Goal: Transaction & Acquisition: Purchase product/service

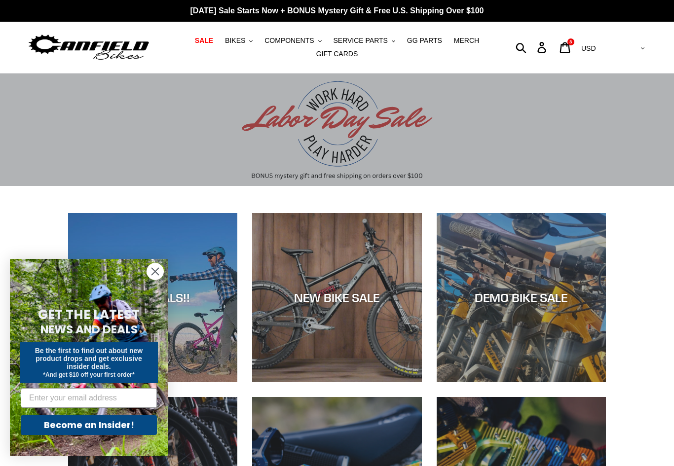
click at [155, 270] on circle "Close dialog" at bounding box center [155, 271] width 16 height 16
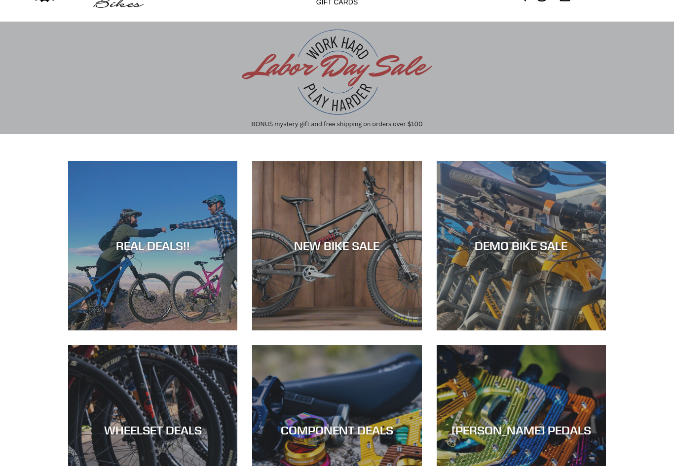
scroll to position [61, 0]
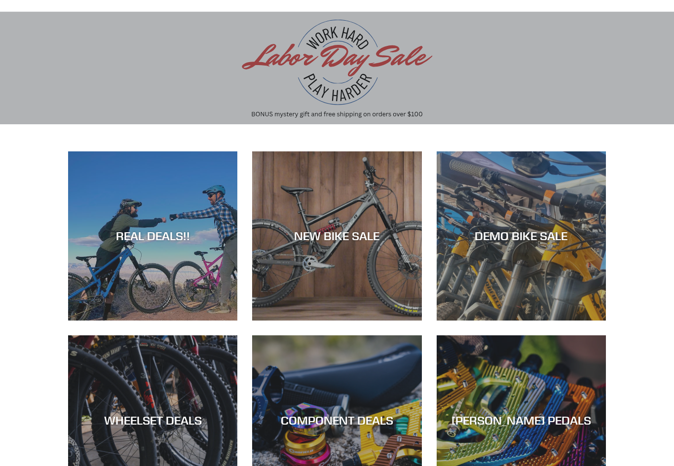
click at [307, 321] on div "NEW BIKE SALE" at bounding box center [336, 321] width 169 height 0
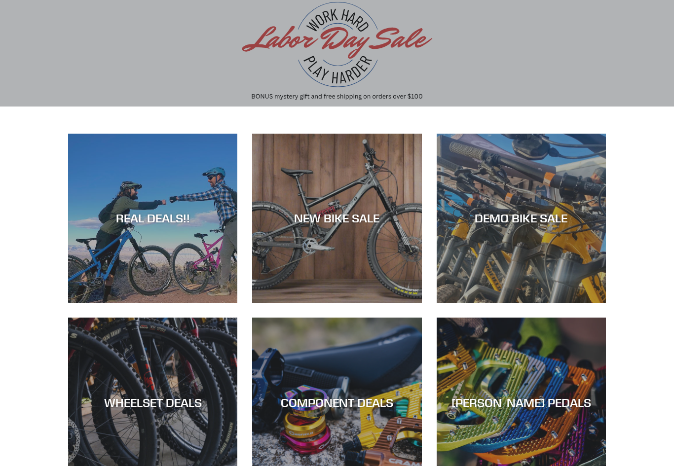
click at [486, 212] on div "DEMO BIKE SALE" at bounding box center [520, 218] width 169 height 14
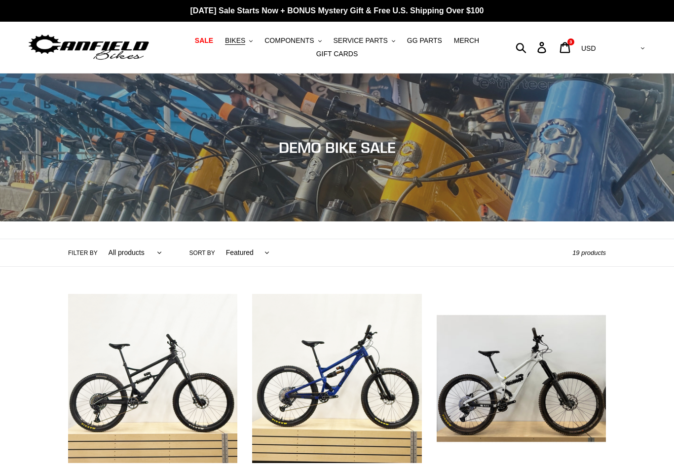
click at [241, 43] on span "BIKES" at bounding box center [235, 40] width 20 height 8
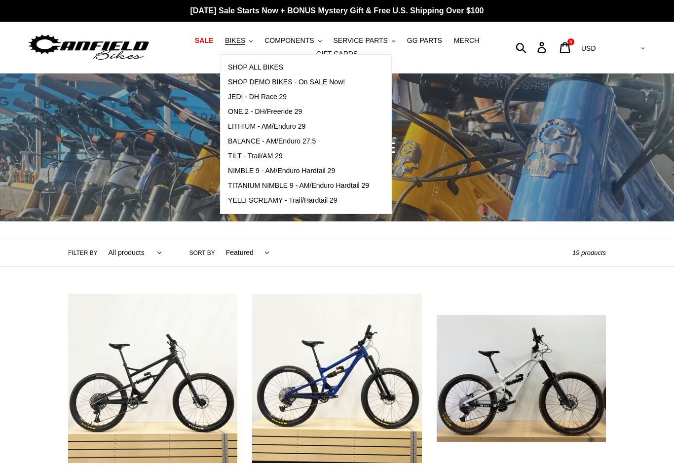
click at [293, 42] on span "COMPONENTS" at bounding box center [288, 40] width 49 height 8
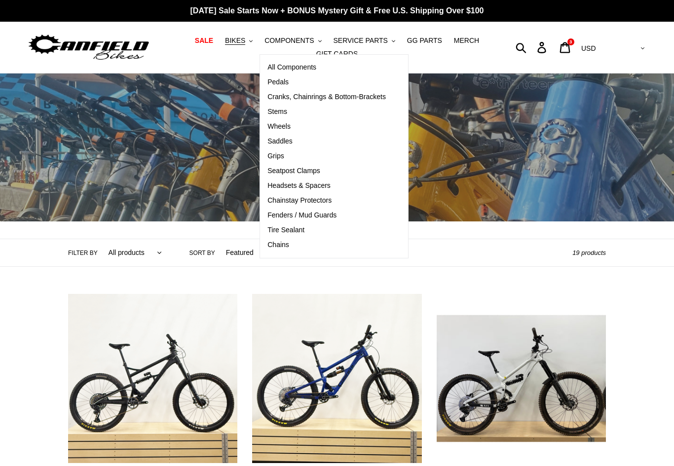
click at [208, 43] on span "SALE" at bounding box center [204, 40] width 18 height 8
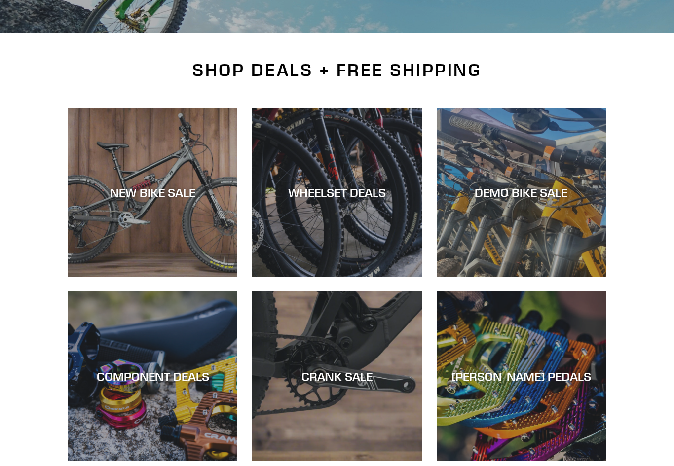
scroll to position [167, 0]
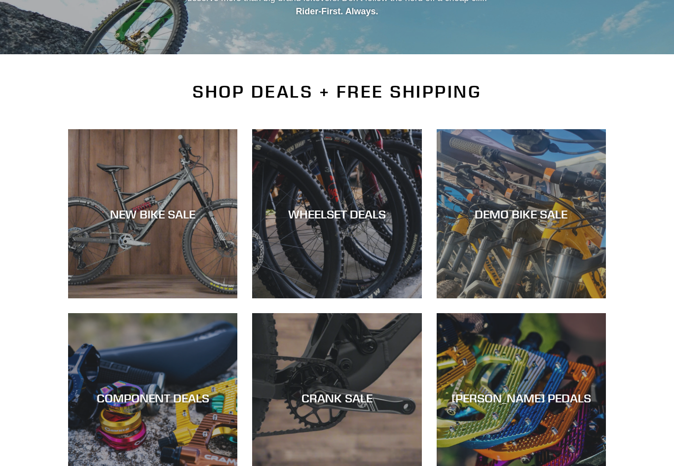
click at [293, 299] on div "WHEELSET DEALS" at bounding box center [336, 299] width 169 height 0
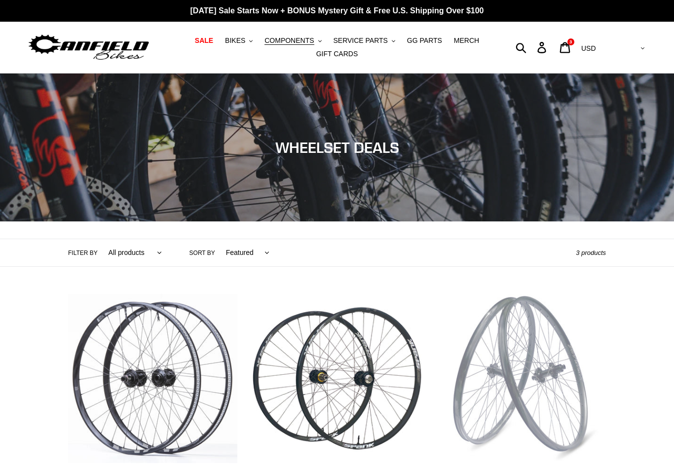
click at [287, 42] on span "COMPONENTS" at bounding box center [288, 40] width 49 height 8
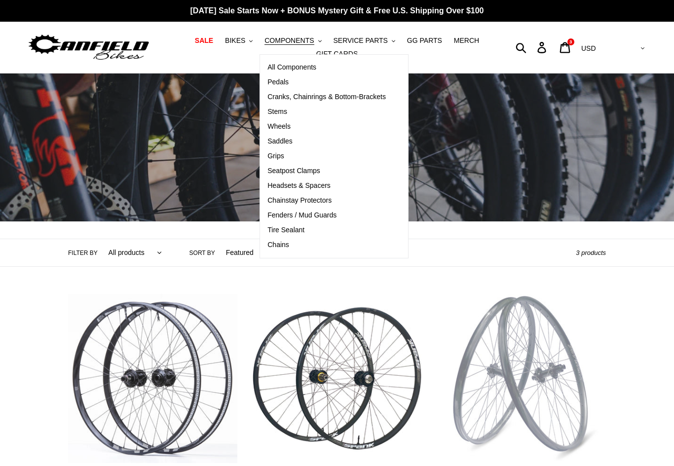
click at [209, 42] on span "SALE" at bounding box center [204, 40] width 18 height 8
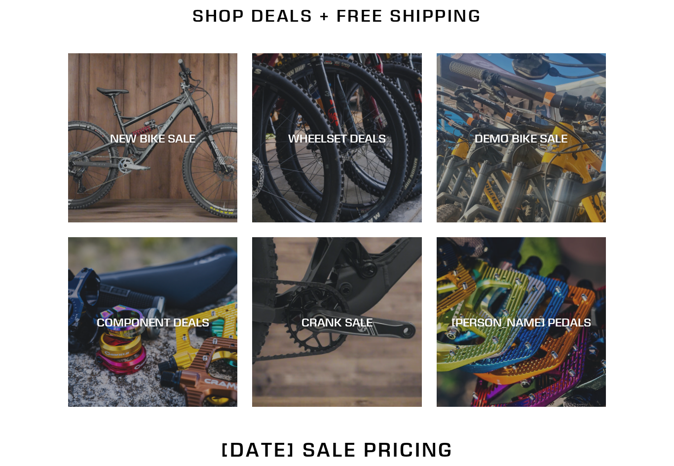
scroll to position [256, 0]
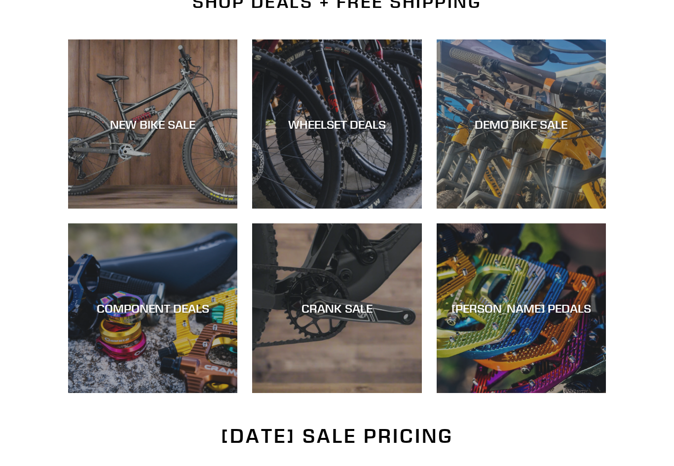
click at [112, 393] on div "COMPONENT DEALS" at bounding box center [152, 393] width 169 height 0
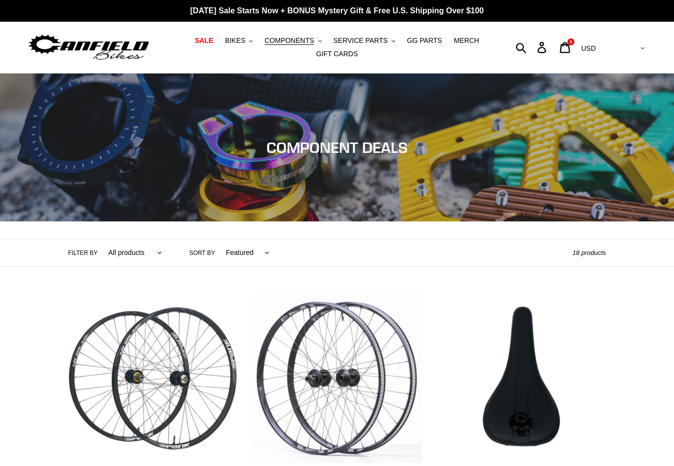
click at [244, 41] on span "BIKES" at bounding box center [235, 40] width 20 height 8
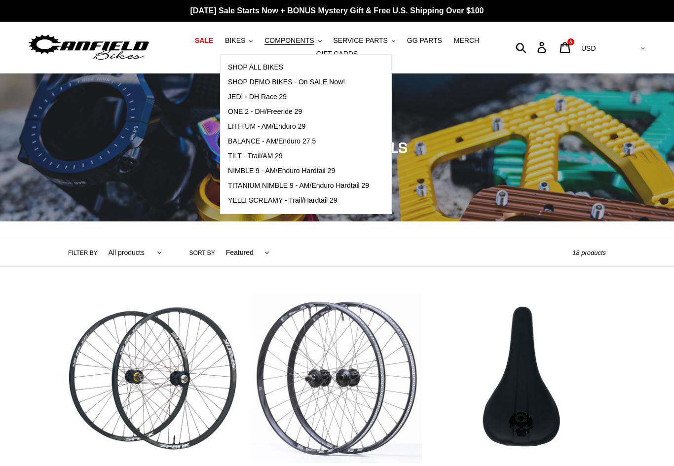
click at [204, 41] on span "SALE" at bounding box center [204, 40] width 18 height 8
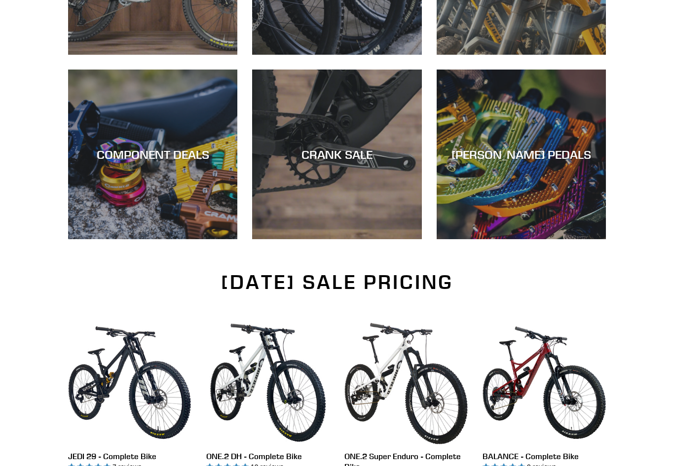
scroll to position [365, 0]
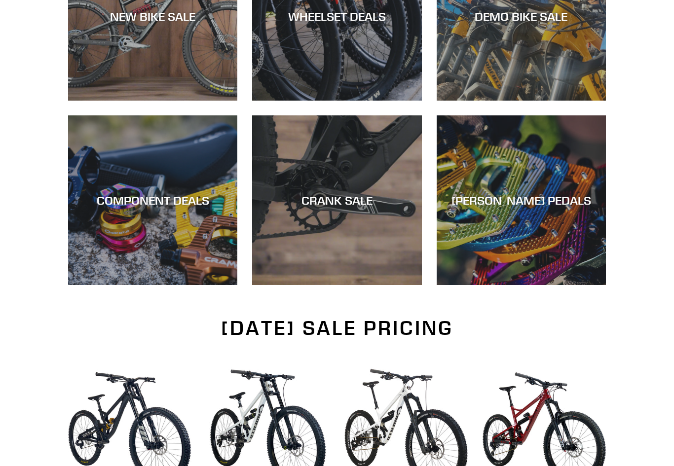
click at [142, 285] on div "COMPONENT DEALS" at bounding box center [152, 285] width 169 height 0
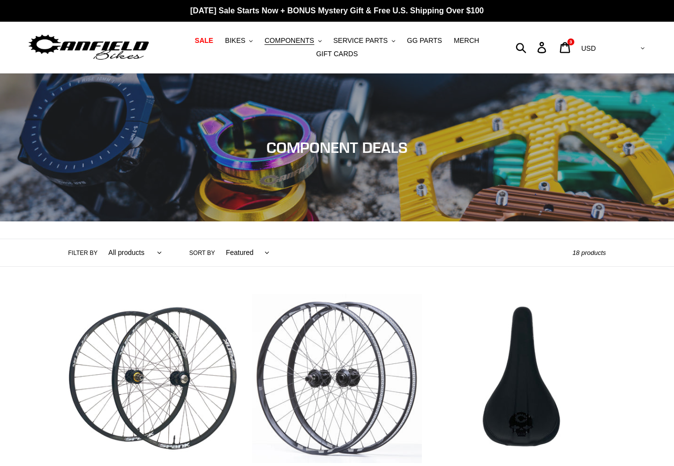
click at [424, 40] on span "GG PARTS" at bounding box center [424, 40] width 35 height 8
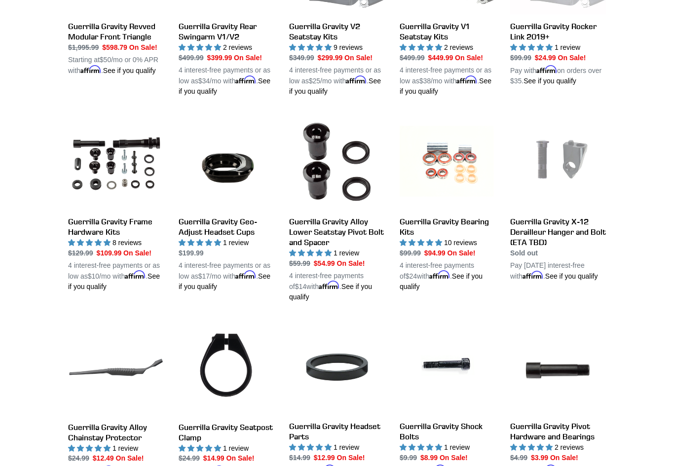
scroll to position [462, 0]
click at [415, 233] on link "Guerrilla Gravity Bearing Kits" at bounding box center [447, 203] width 96 height 178
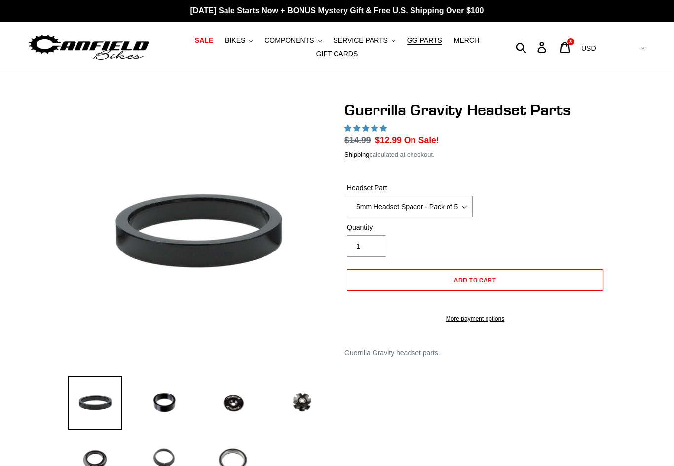
select select "highest-rating"
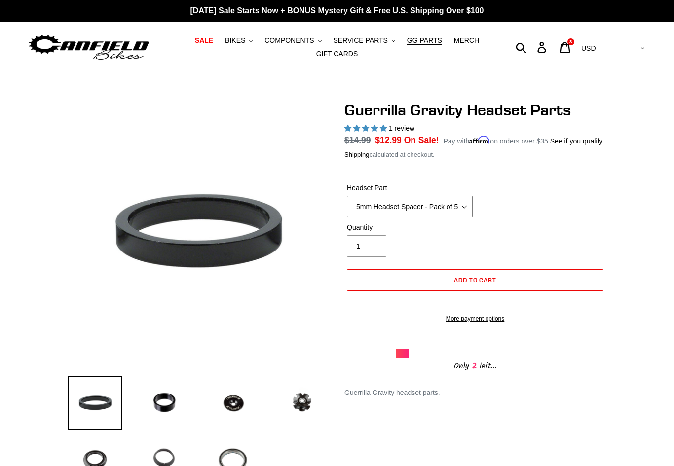
click at [372, 214] on select "5mm Headset Spacer - Pack of 5 10mm Headset Spacer - Pack of 3 Top Cap Starnut …" at bounding box center [410, 207] width 126 height 22
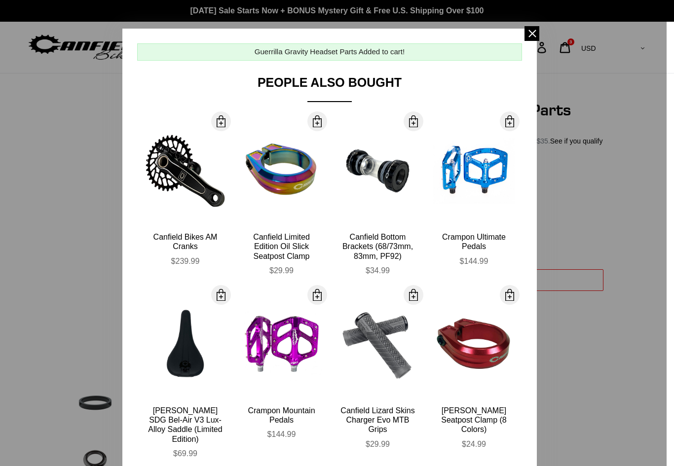
click at [527, 37] on span at bounding box center [531, 33] width 15 height 15
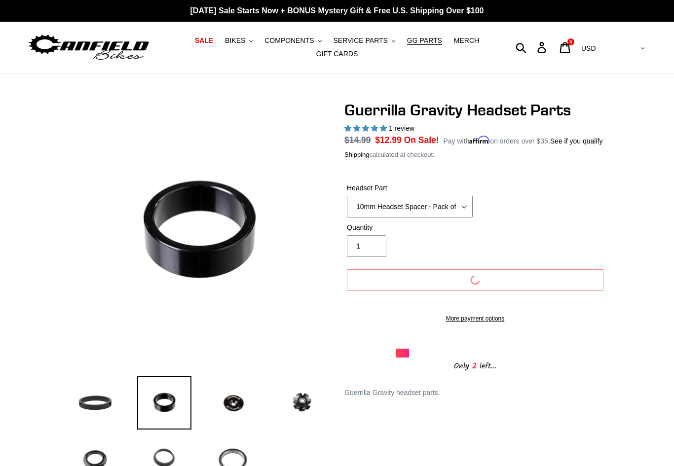
click at [373, 217] on select "5mm Headset Spacer - Pack of 5 10mm Headset Spacer - Pack of 3 Top Cap Starnut …" at bounding box center [410, 207] width 126 height 22
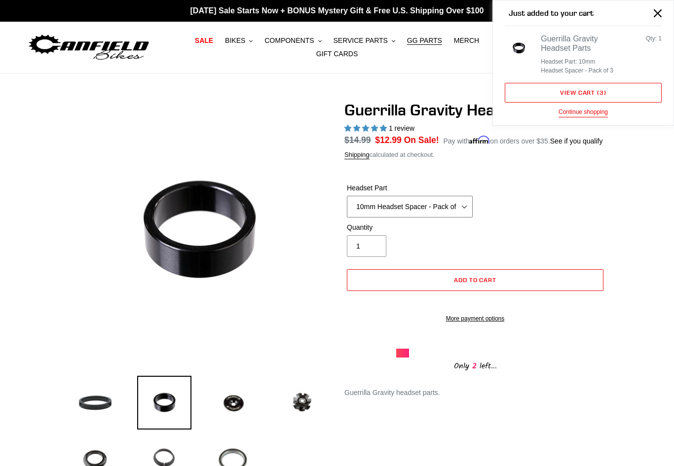
click at [369, 217] on select "5mm Headset Spacer - Pack of 5 10mm Headset Spacer - Pack of 3 Top Cap Starnut …" at bounding box center [410, 207] width 126 height 22
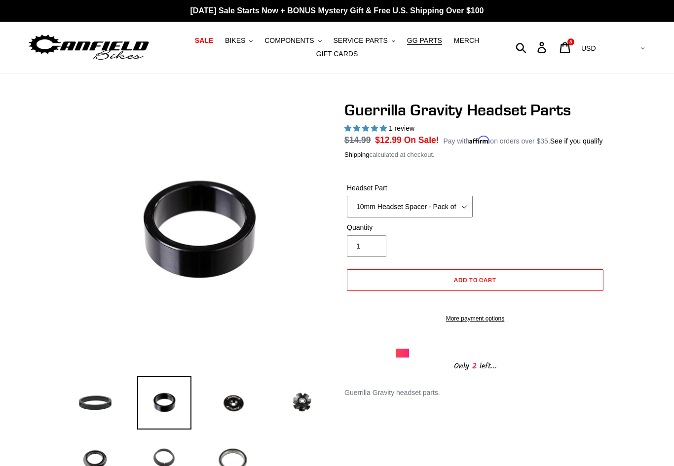
select select "5mm Headset Spacer - Pack of 5"
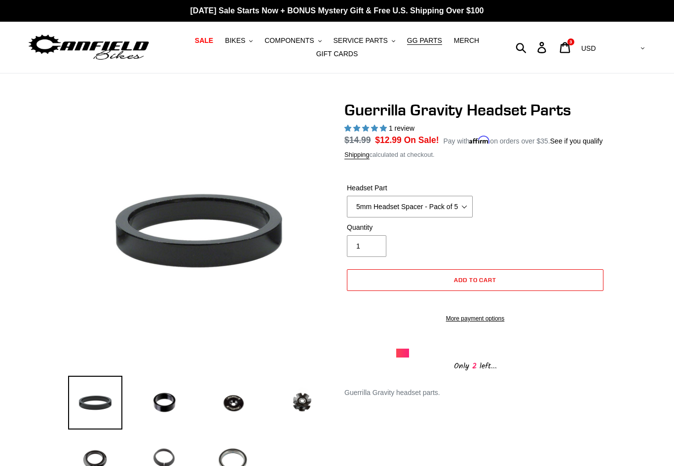
click at [377, 287] on button "Add to cart" at bounding box center [475, 280] width 256 height 22
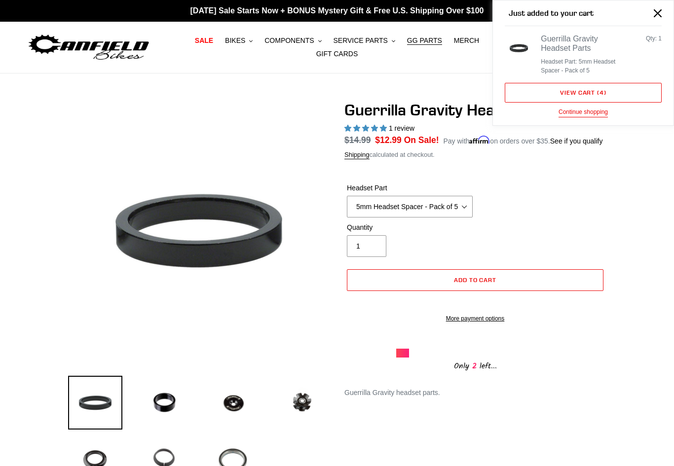
click at [652, 12] on button "Close" at bounding box center [657, 13] width 22 height 22
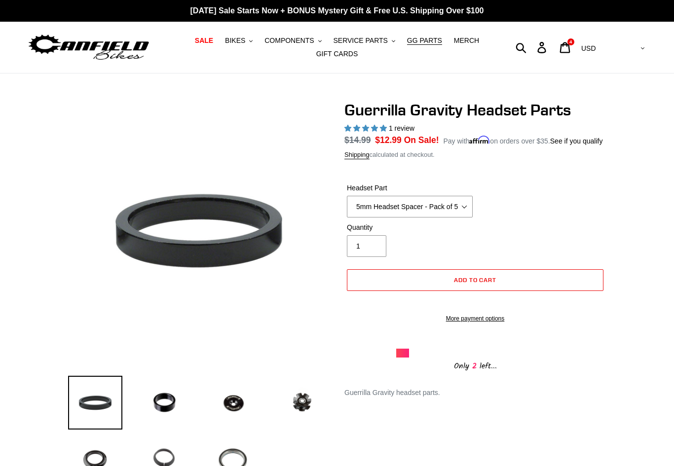
click at [570, 53] on icon at bounding box center [564, 47] width 11 height 11
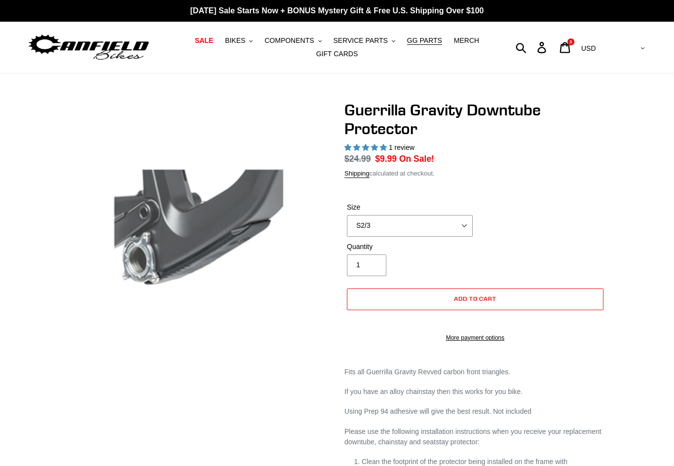
select select "highest-rating"
click at [366, 233] on select "S2/3 S4" at bounding box center [410, 226] width 126 height 22
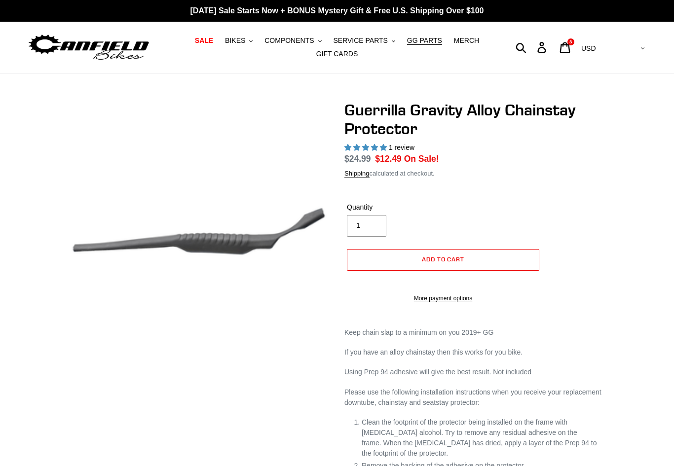
select select "highest-rating"
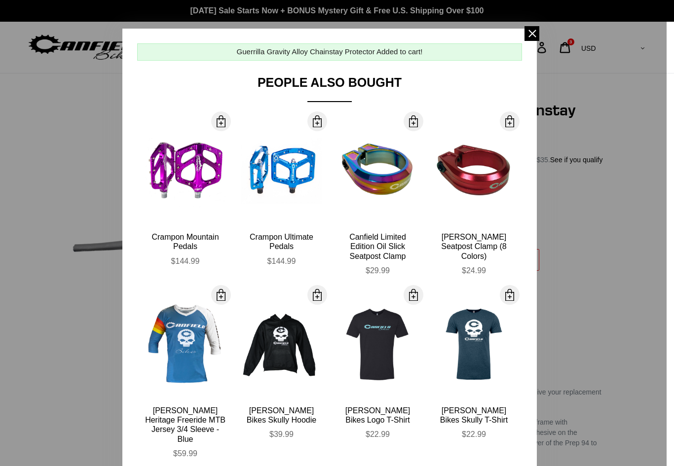
click at [537, 38] on span at bounding box center [531, 33] width 15 height 15
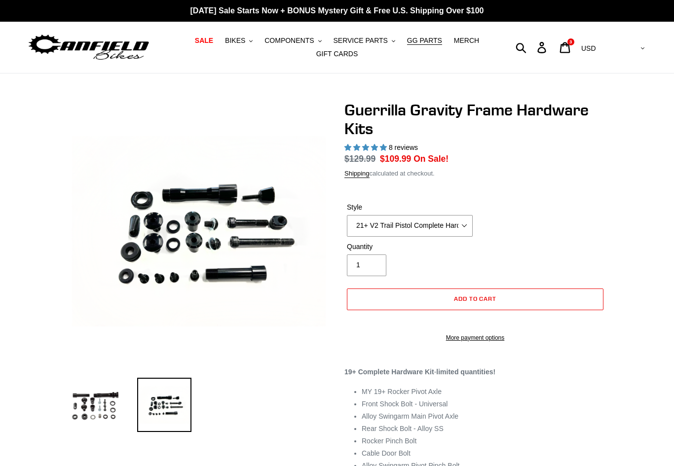
select select "highest-rating"
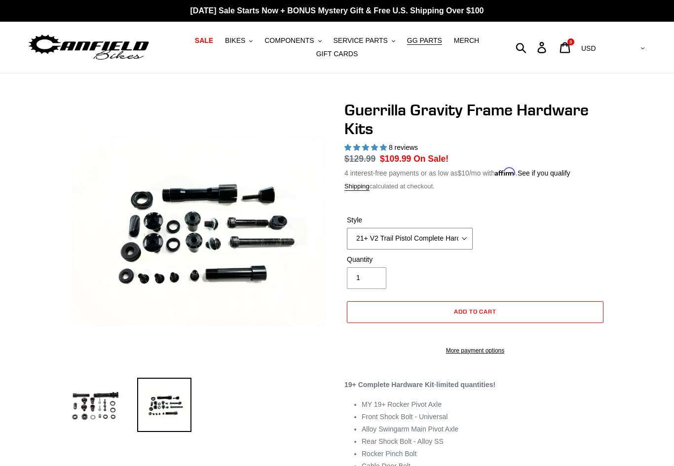
click at [374, 241] on select "19+ Hardware Kit 21+ V2 Trail Pistol Complete Hardware Kit" at bounding box center [410, 239] width 126 height 22
select select "19+ Hardware Kit"
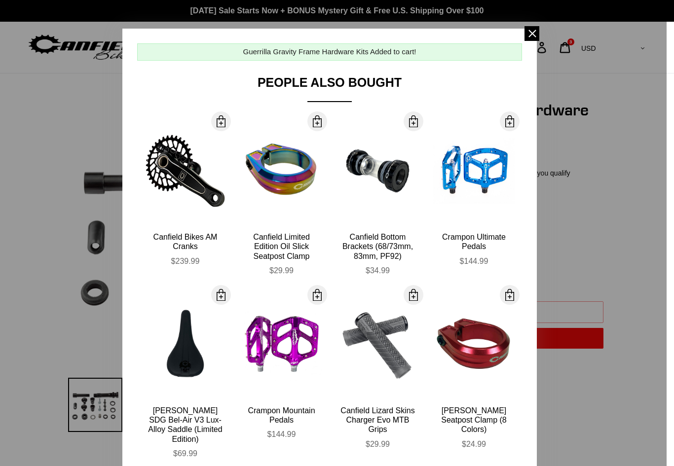
click at [533, 29] on span at bounding box center [531, 33] width 15 height 15
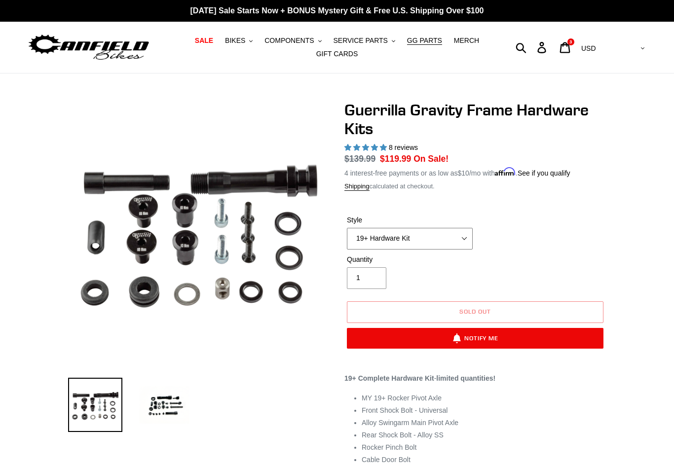
click at [372, 236] on select "19+ Hardware Kit 21+ V2 Trail Pistol Complete Hardware Kit" at bounding box center [410, 239] width 126 height 22
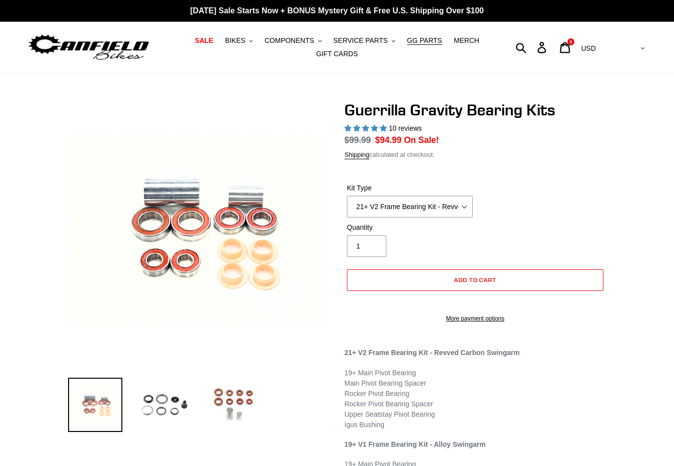
select select "highest-rating"
click at [371, 213] on select "21+ V2 Frame Bearing Kit - Revved Carbon Swingarm - In Stock 19+ V1 Frame Beari…" at bounding box center [410, 207] width 126 height 22
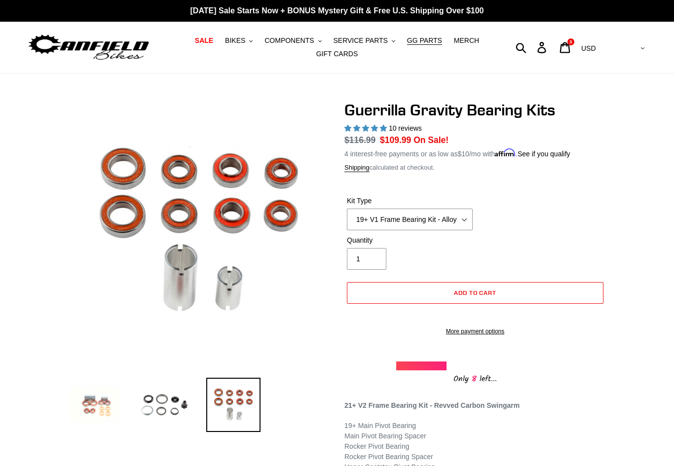
click at [159, 402] on img at bounding box center [164, 405] width 54 height 54
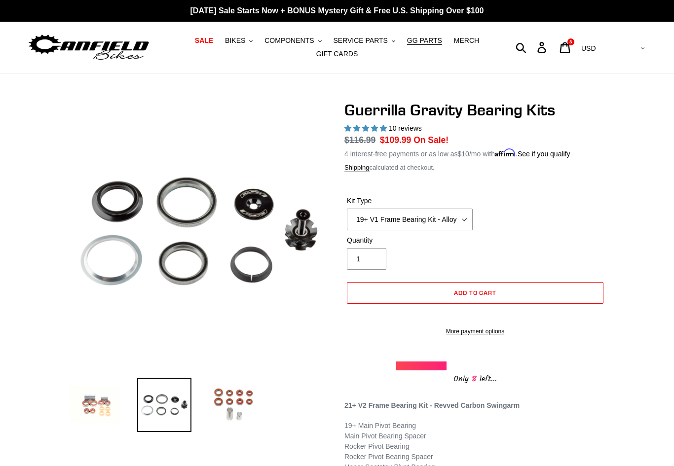
click at [231, 405] on img at bounding box center [233, 405] width 54 height 54
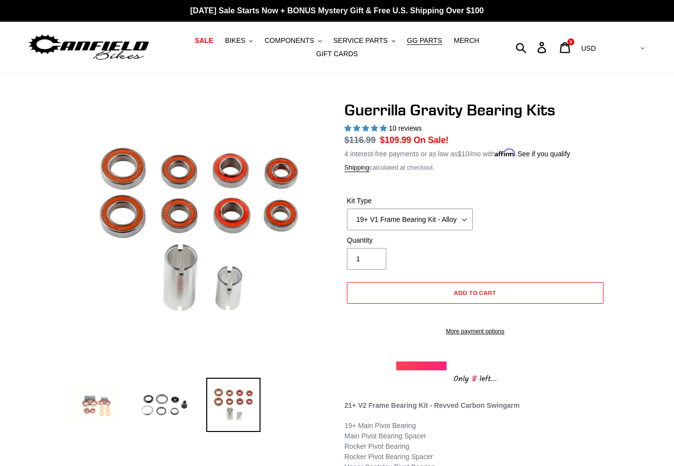
click at [577, 41] on link "Cart 3 items" at bounding box center [565, 47] width 23 height 21
click at [360, 223] on select "21+ V2 Frame Bearing Kit - Revved Carbon Swingarm - In Stock 19+ V1 Frame Beari…" at bounding box center [410, 220] width 126 height 22
select select "19+ Headset Complete Bearing Kit - In Stock"
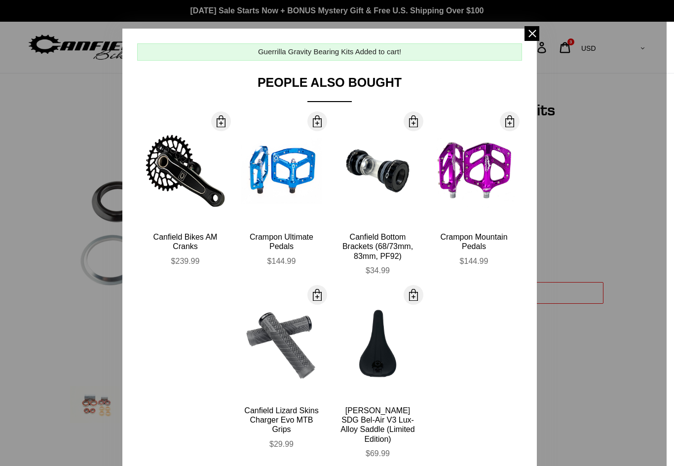
click at [532, 34] on span at bounding box center [531, 33] width 15 height 15
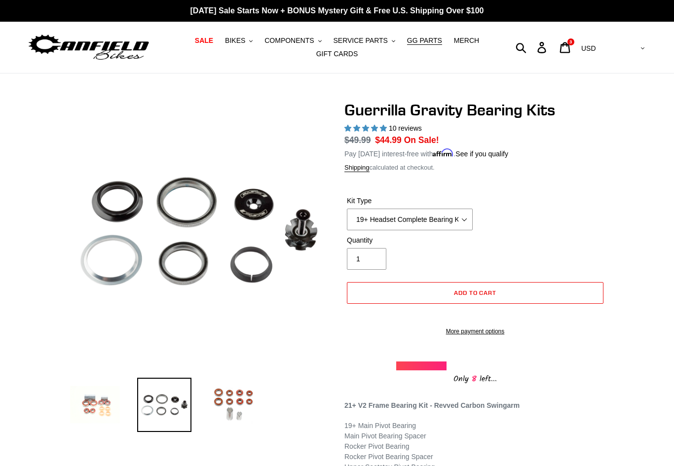
click at [375, 295] on button "Add to cart" at bounding box center [475, 293] width 256 height 22
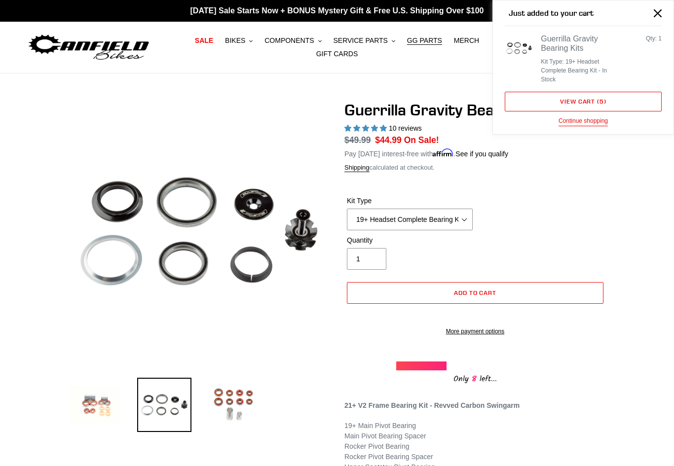
click at [659, 16] on icon "Close" at bounding box center [657, 13] width 8 height 8
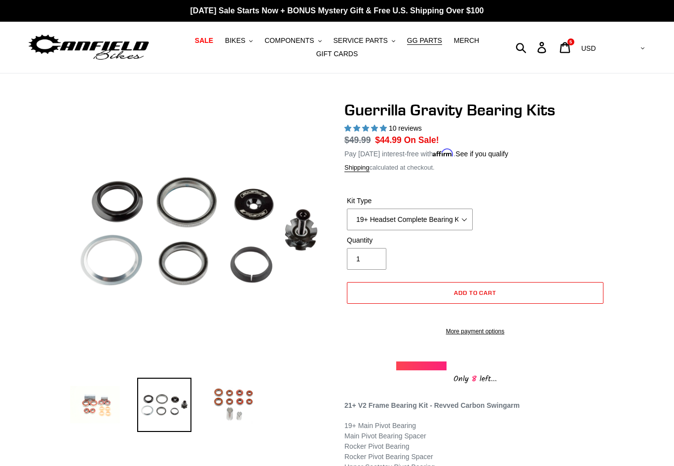
click at [570, 49] on icon at bounding box center [564, 47] width 11 height 11
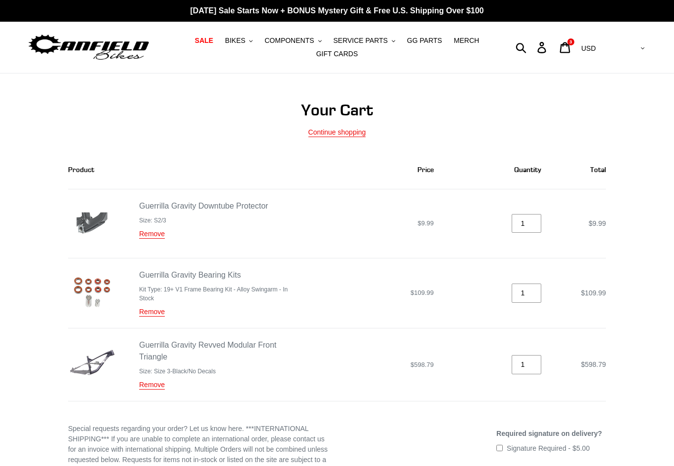
click at [146, 383] on link "Remove" at bounding box center [152, 385] width 26 height 9
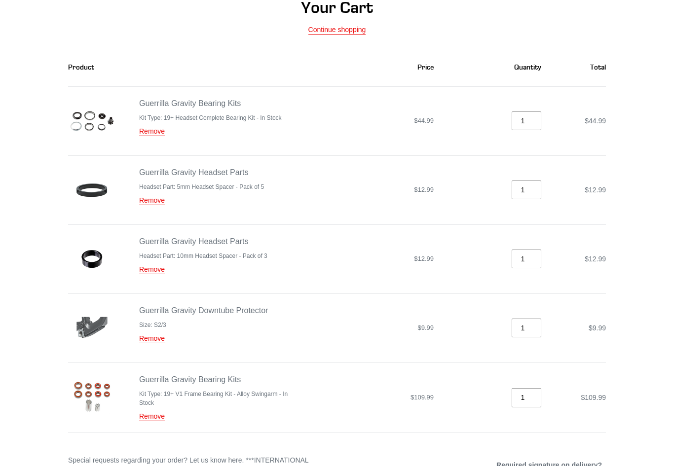
scroll to position [114, 0]
